Goal: Task Accomplishment & Management: Use online tool/utility

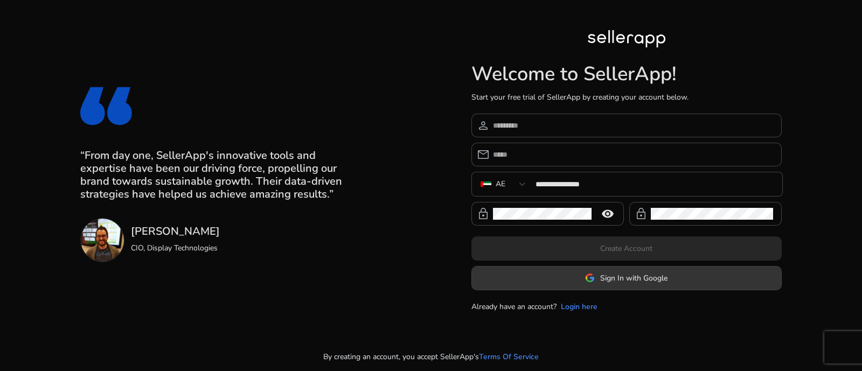
click at [629, 273] on span "Sign In with Google" at bounding box center [633, 278] width 67 height 11
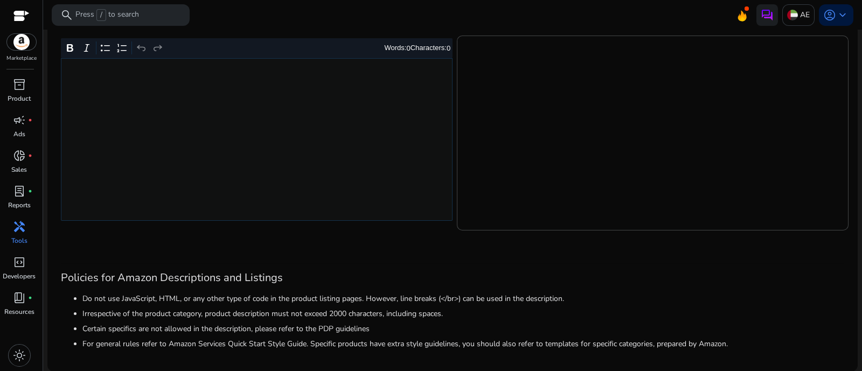
scroll to position [152, 0]
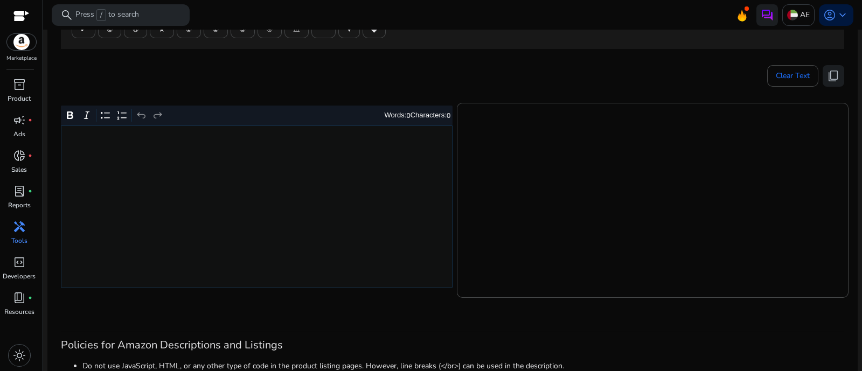
click at [294, 207] on div "Rich Text Editor. Editing area: main. Press Alt+0 for help." at bounding box center [257, 207] width 392 height 163
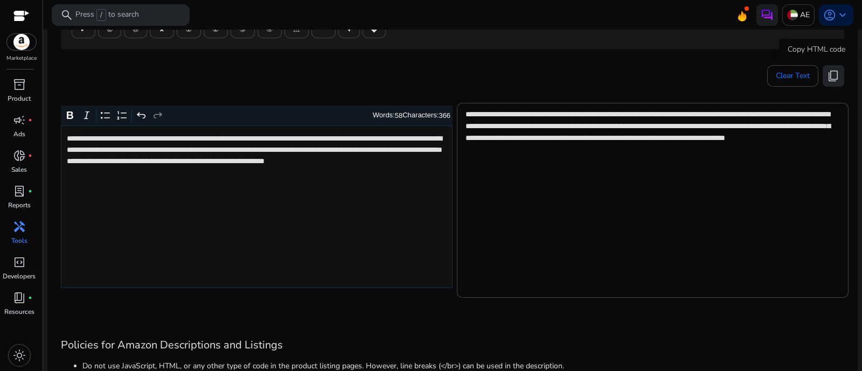
click at [827, 70] on span "content_copy" at bounding box center [833, 76] width 13 height 13
drag, startPoint x: 831, startPoint y: 63, endPoint x: 830, endPoint y: 74, distance: 11.4
click at [831, 60] on div "Copy HTML code" at bounding box center [816, 50] width 75 height 22
click at [830, 75] on span "content_copy" at bounding box center [833, 76] width 13 height 13
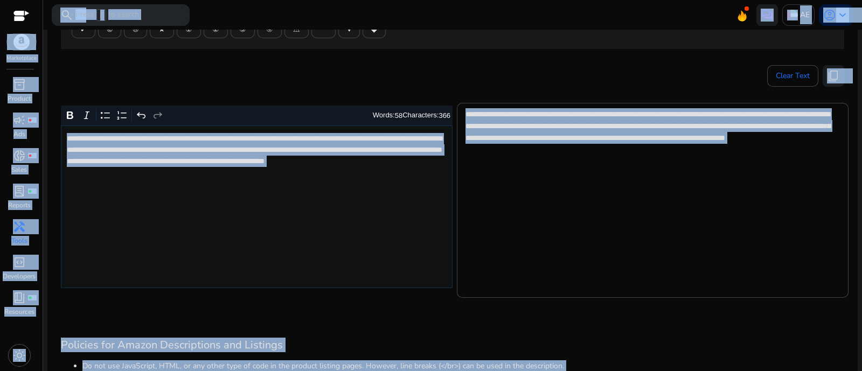
click at [315, 232] on div "**********" at bounding box center [257, 207] width 392 height 163
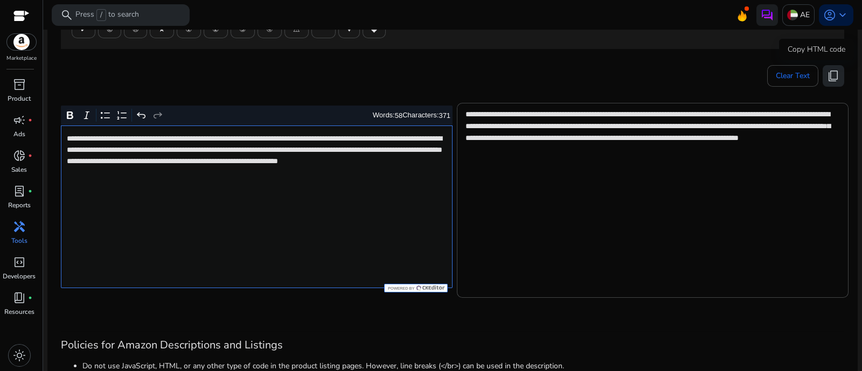
click at [832, 74] on span "content_copy" at bounding box center [833, 76] width 13 height 13
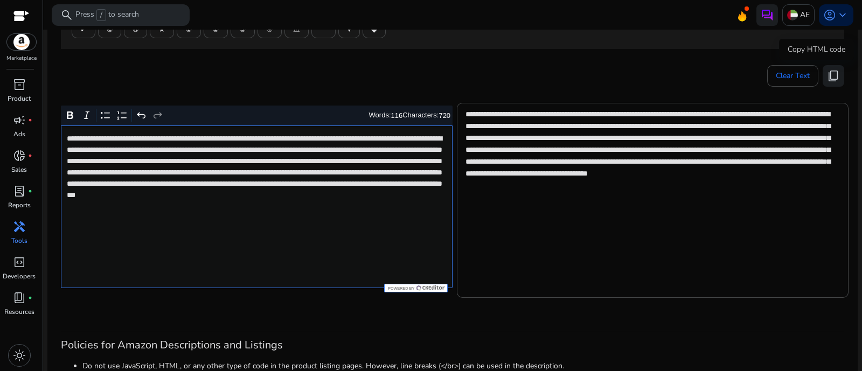
drag, startPoint x: 825, startPoint y: 75, endPoint x: 841, endPoint y: 74, distance: 16.2
click at [827, 74] on span "content_copy" at bounding box center [833, 76] width 13 height 13
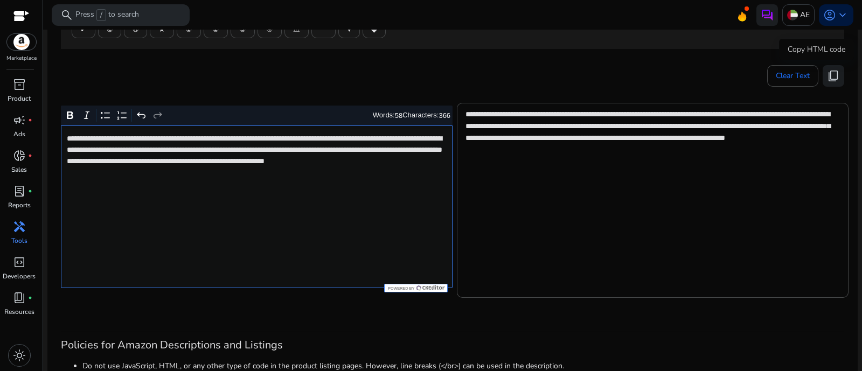
drag, startPoint x: 832, startPoint y: 77, endPoint x: 558, endPoint y: 26, distance: 279.3
click at [832, 77] on span "content_copy" at bounding box center [833, 76] width 13 height 13
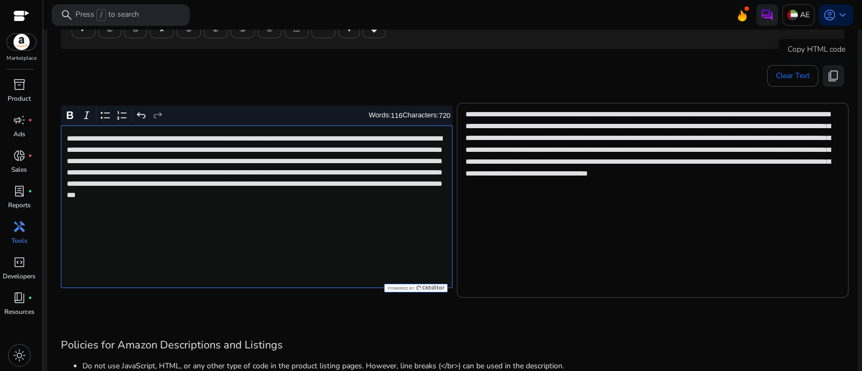
drag, startPoint x: 838, startPoint y: 76, endPoint x: 735, endPoint y: 54, distance: 105.1
click at [837, 76] on button "content_copy" at bounding box center [834, 76] width 22 height 22
click at [827, 73] on span "content_copy" at bounding box center [833, 76] width 13 height 13
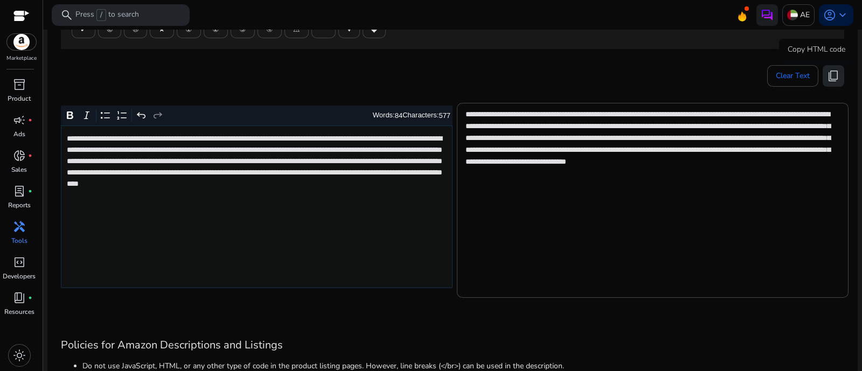
click at [827, 77] on span "content_copy" at bounding box center [833, 76] width 13 height 13
click at [830, 70] on span "content_copy" at bounding box center [833, 76] width 13 height 13
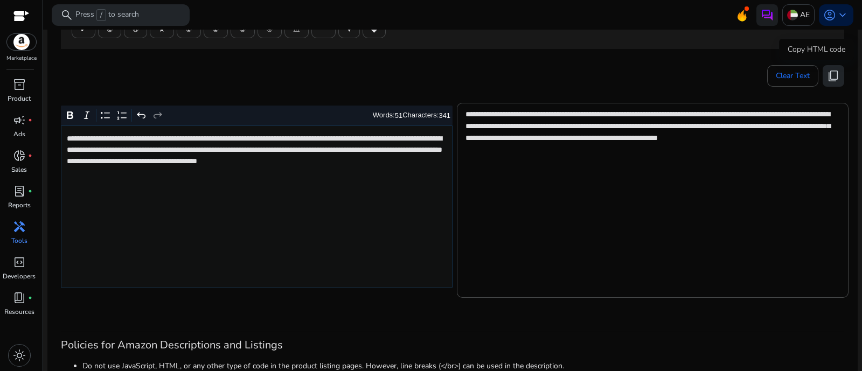
click at [827, 78] on span "content_copy" at bounding box center [833, 76] width 13 height 13
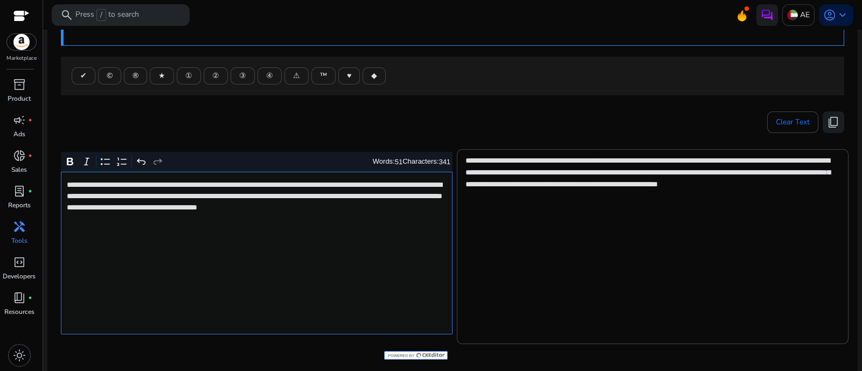
scroll to position [85, 0]
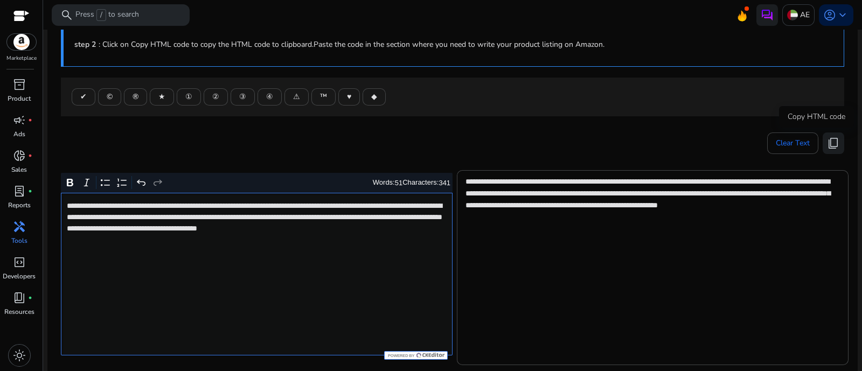
click at [835, 141] on span "content_copy" at bounding box center [833, 143] width 13 height 13
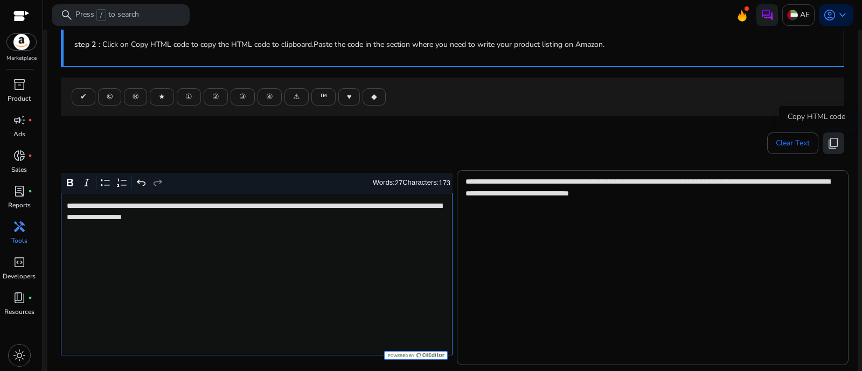
click at [830, 141] on span "content_copy" at bounding box center [833, 143] width 13 height 13
click at [827, 144] on span "content_copy" at bounding box center [833, 143] width 13 height 13
click at [832, 142] on span "content_copy" at bounding box center [833, 143] width 13 height 13
click at [823, 141] on button "content_copy" at bounding box center [834, 144] width 22 height 22
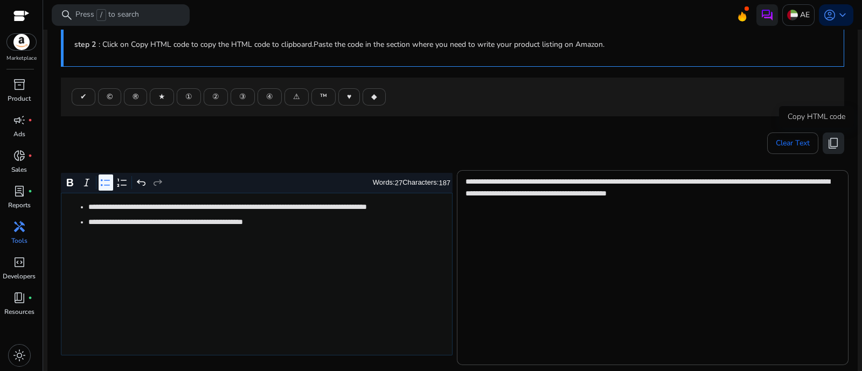
click at [833, 144] on span "content_copy" at bounding box center [833, 143] width 13 height 13
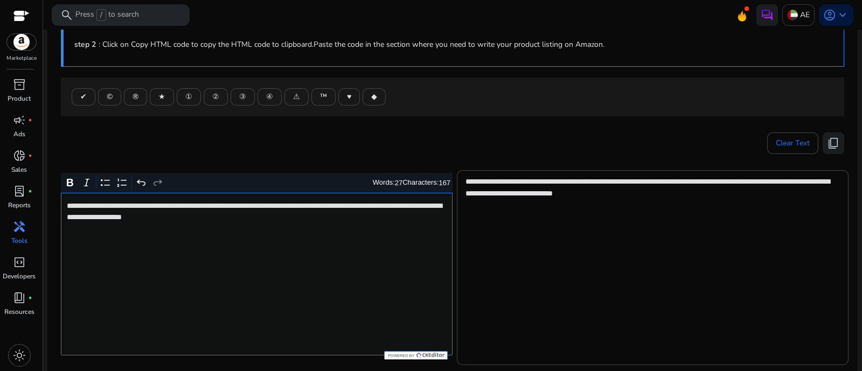
type textarea "**********"
click at [833, 141] on span "content_copy" at bounding box center [833, 143] width 13 height 13
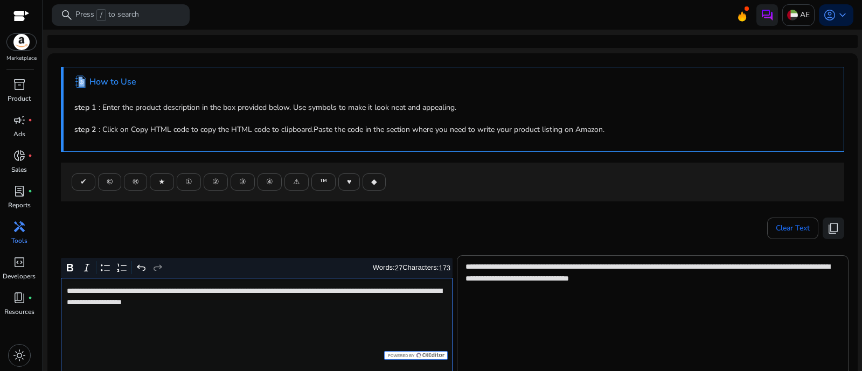
scroll to position [85, 0]
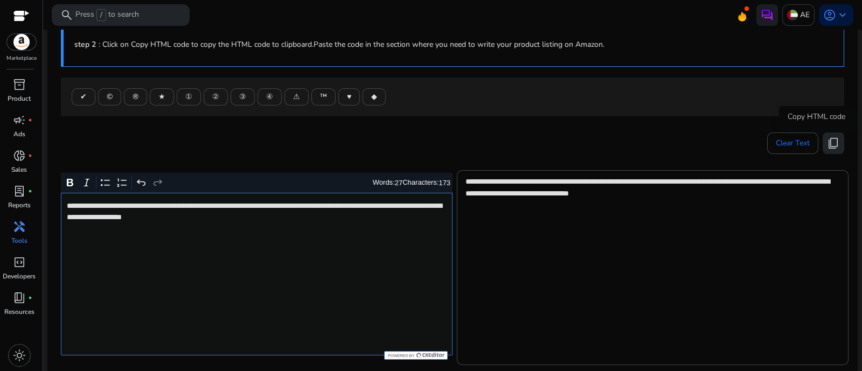
click at [832, 138] on span "content_copy" at bounding box center [833, 143] width 13 height 13
type textarea "**********"
click at [827, 142] on span "content_copy" at bounding box center [833, 143] width 13 height 13
